Goal: Navigation & Orientation: Find specific page/section

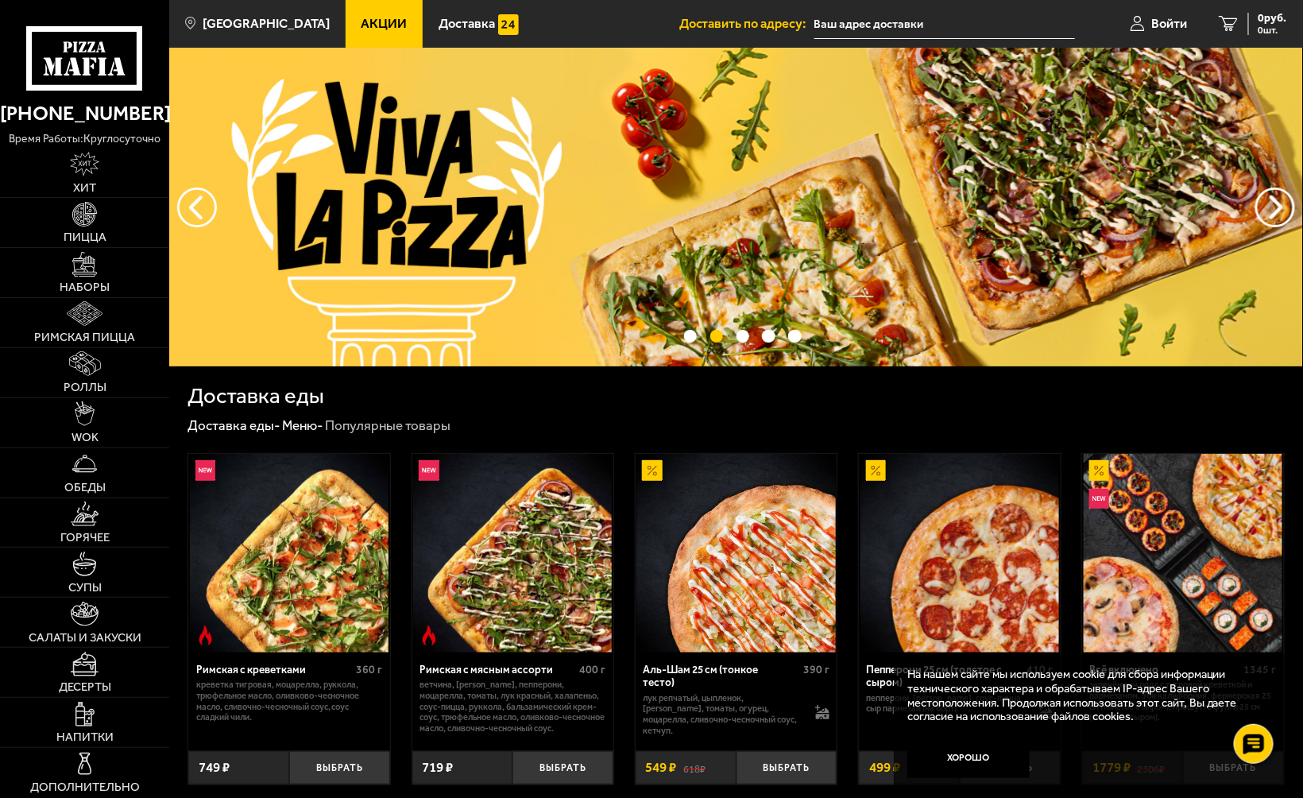
click at [95, 68] on icon at bounding box center [85, 58] width 118 height 65
click at [79, 54] on icon at bounding box center [85, 58] width 118 height 65
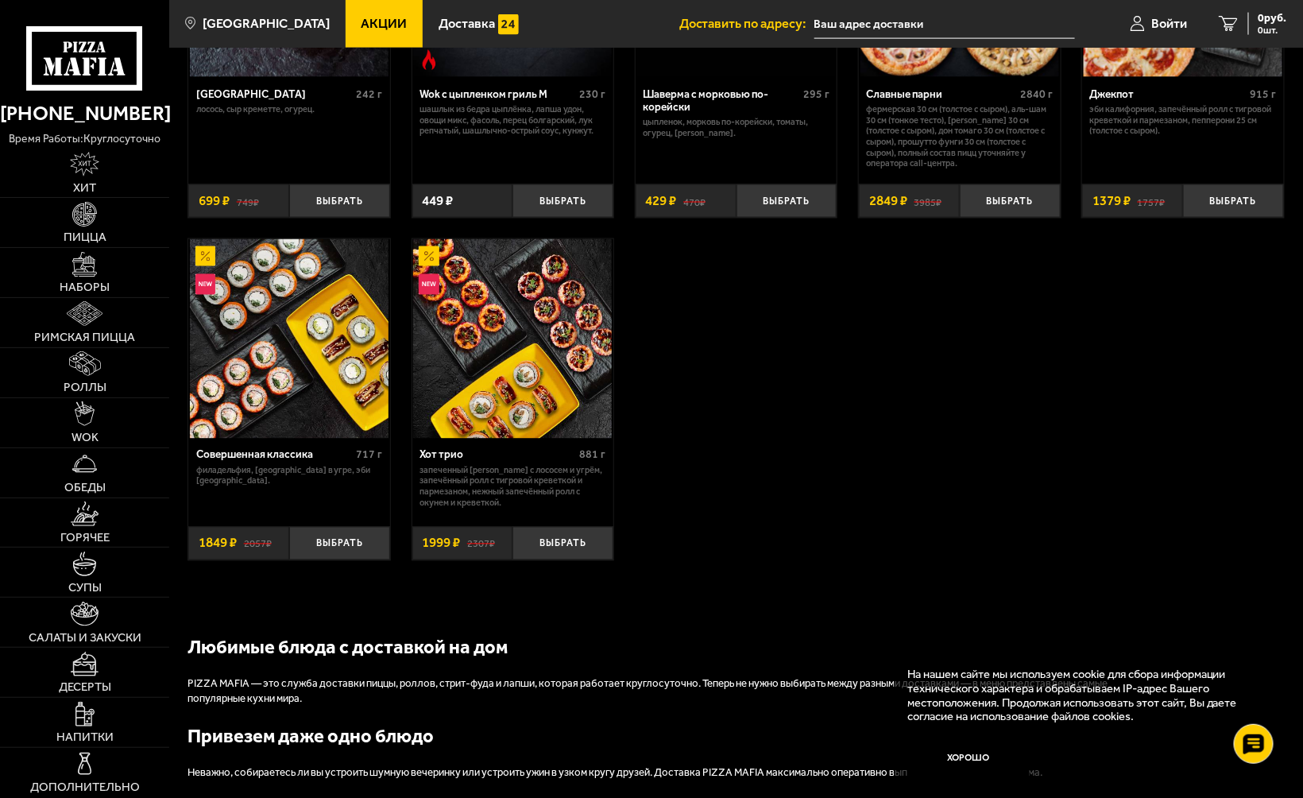
scroll to position [1479, 0]
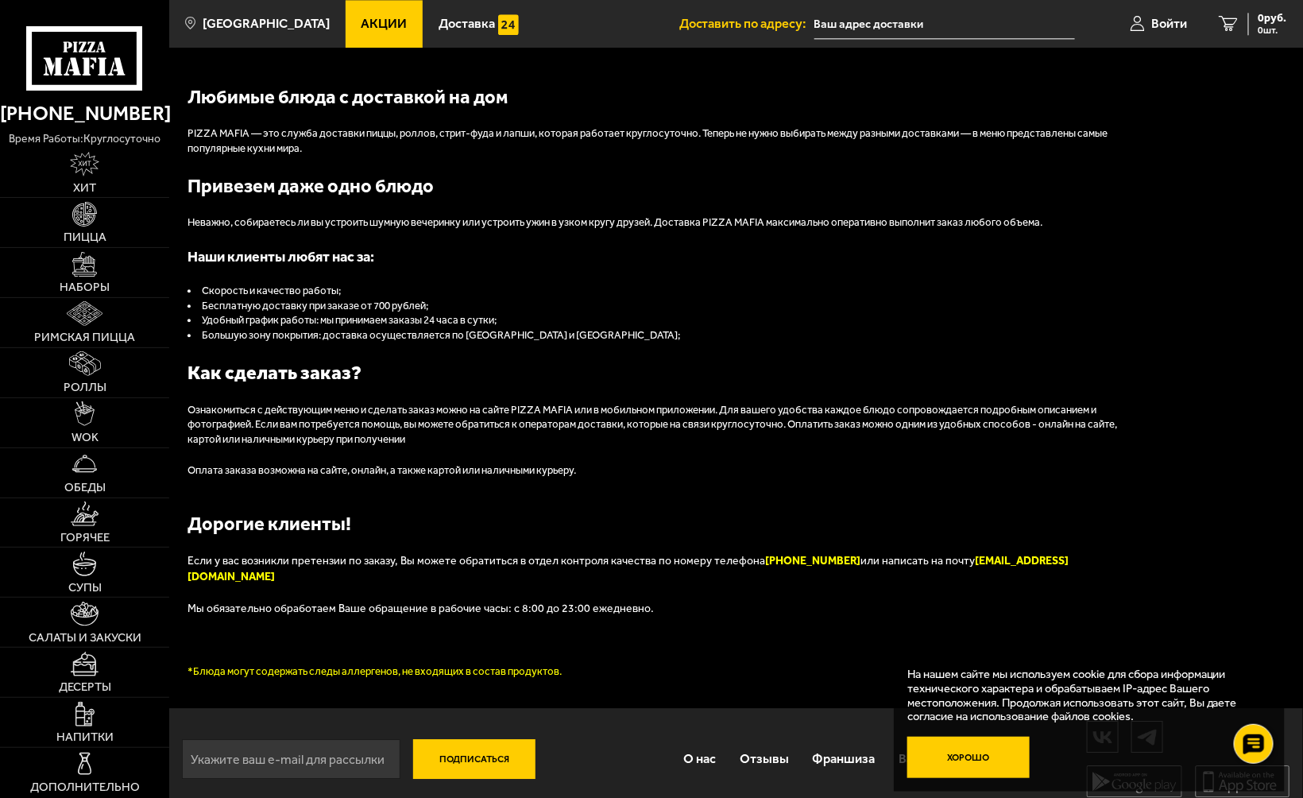
click at [959, 763] on button "Хорошо" at bounding box center [969, 757] width 122 height 41
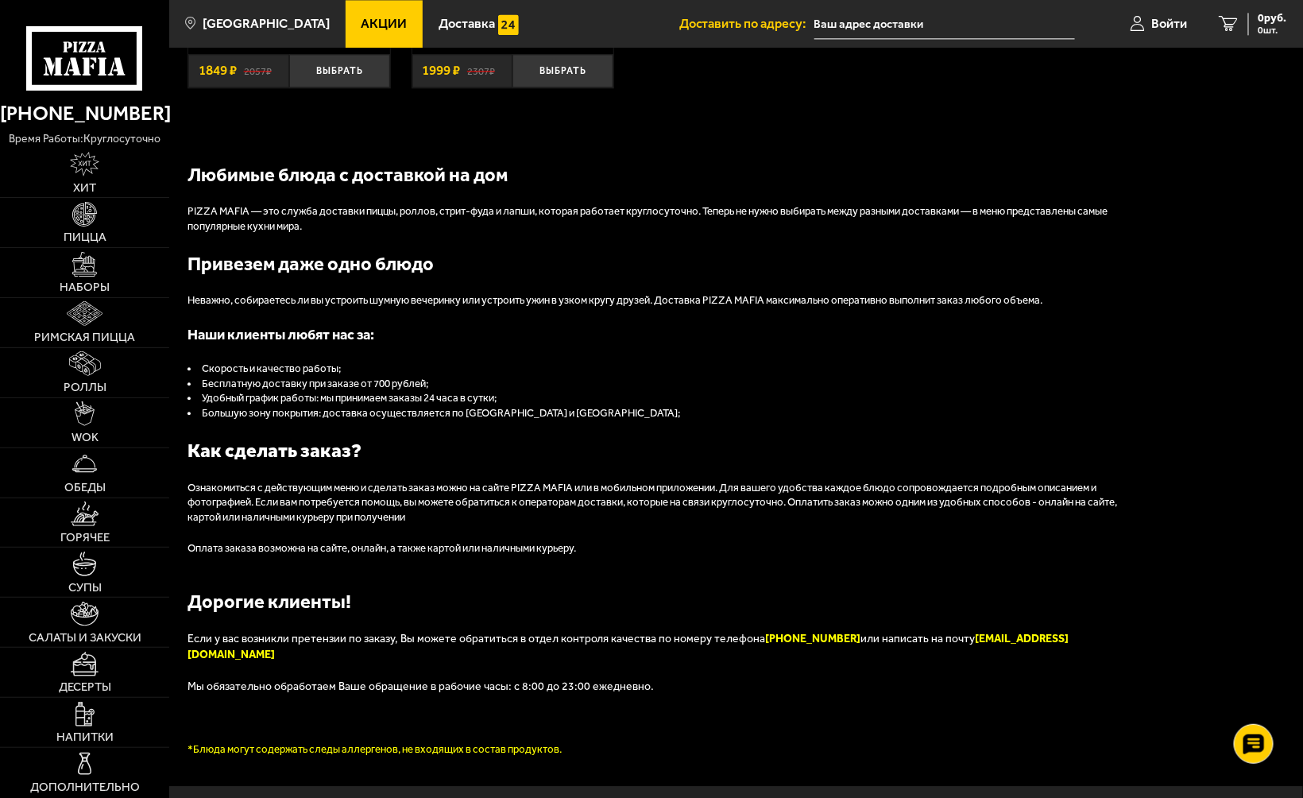
scroll to position [1400, 0]
drag, startPoint x: 184, startPoint y: 212, endPoint x: 244, endPoint y: 210, distance: 59.7
click at [244, 210] on p "PIZZA MAFIA — это служба доставки пиццы, роллов, стрит-фуда и лапши, которая ра…" at bounding box center [665, 220] width 954 height 30
copy p "PIZZA MAFIA"
